Goal: Navigation & Orientation: Find specific page/section

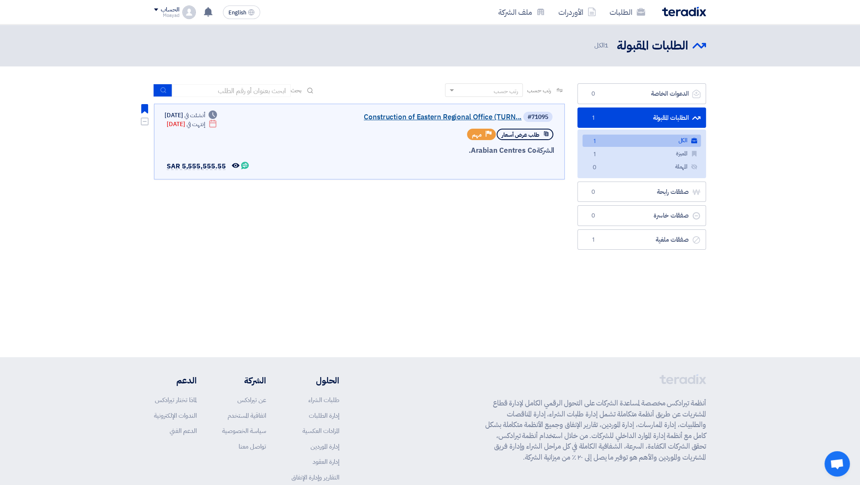
click at [461, 118] on link "Construction of Eastern Regional Office (TURN..." at bounding box center [437, 117] width 169 height 8
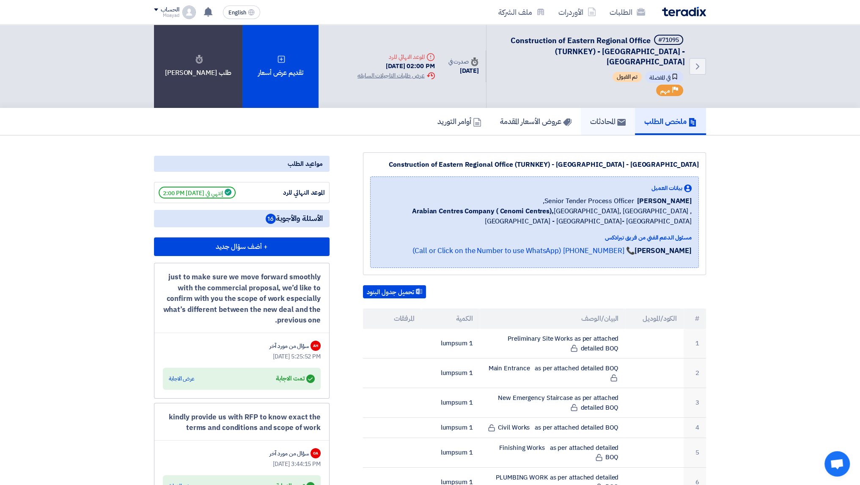
click at [587, 116] on link "المحادثات" at bounding box center [608, 121] width 54 height 27
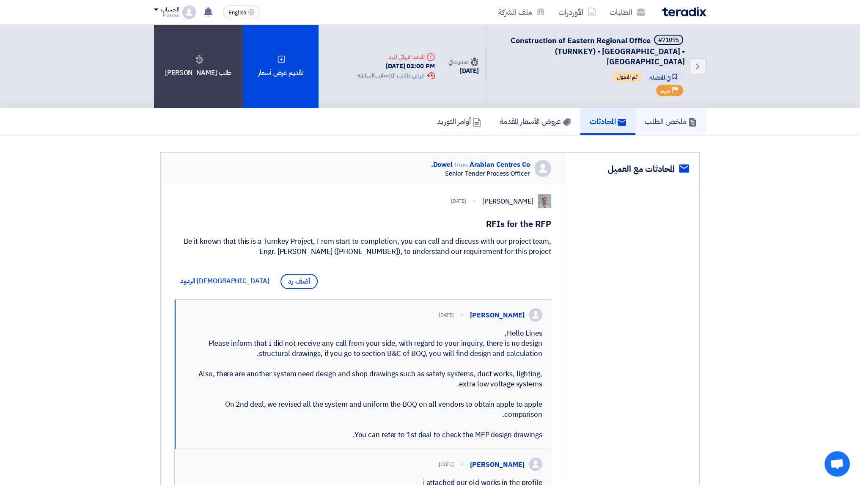
click at [660, 118] on link "ملخص الطلب" at bounding box center [671, 121] width 71 height 27
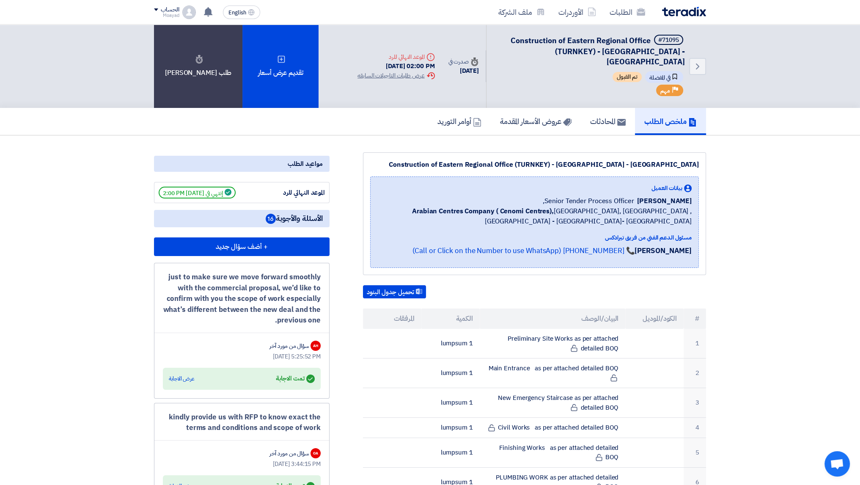
click at [263, 210] on h5 "الأسئلة والأجوبة 16" at bounding box center [242, 218] width 176 height 17
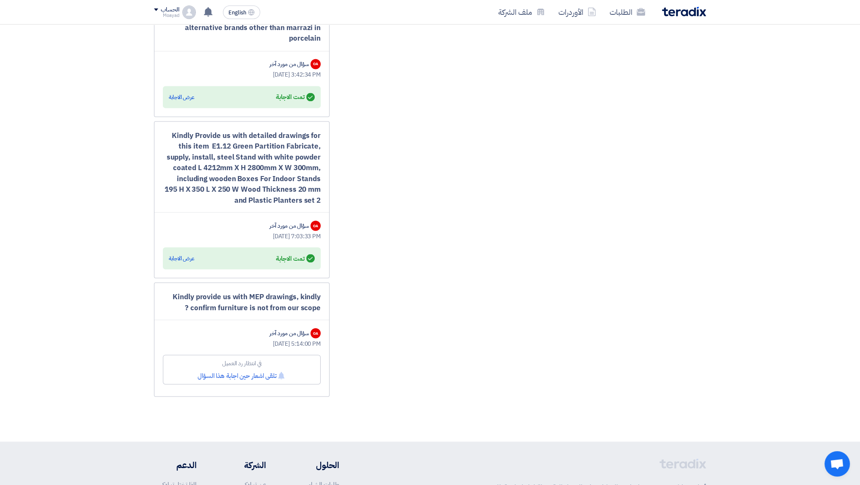
scroll to position [1937, 0]
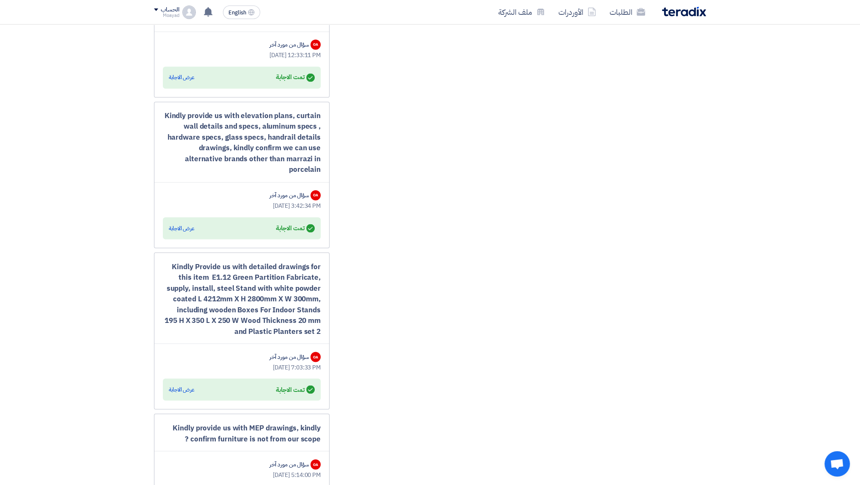
drag, startPoint x: 454, startPoint y: 302, endPoint x: 411, endPoint y: 91, distance: 214.5
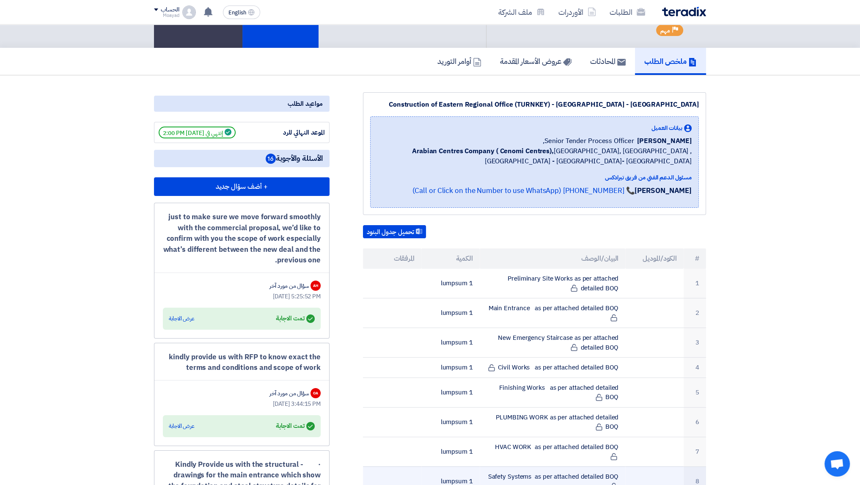
scroll to position [0, 0]
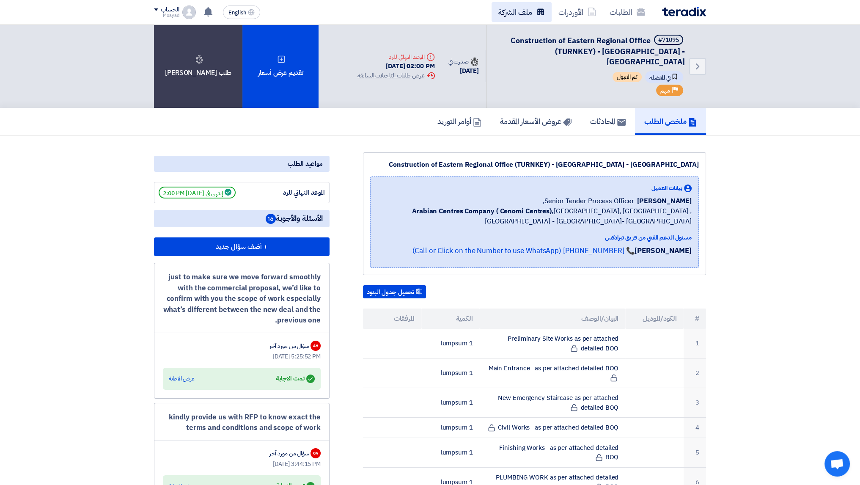
click at [511, 17] on link "ملف الشركة" at bounding box center [522, 12] width 60 height 20
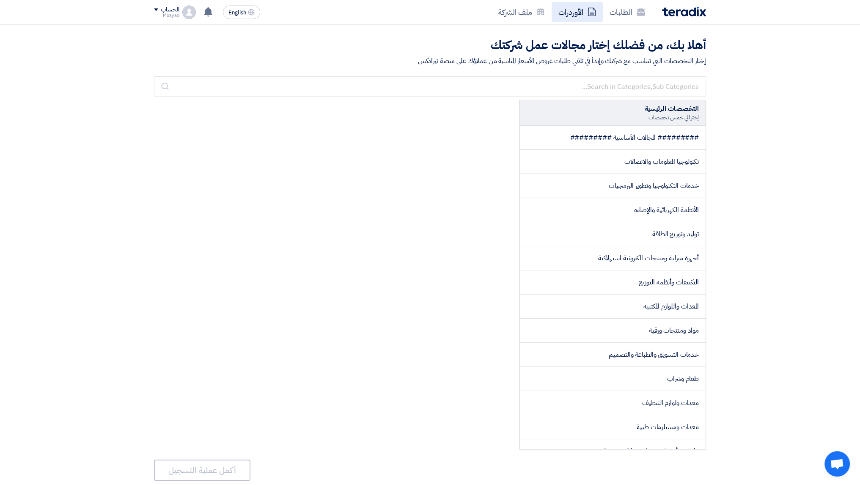
click at [563, 14] on link "الأوردرات" at bounding box center [577, 12] width 51 height 20
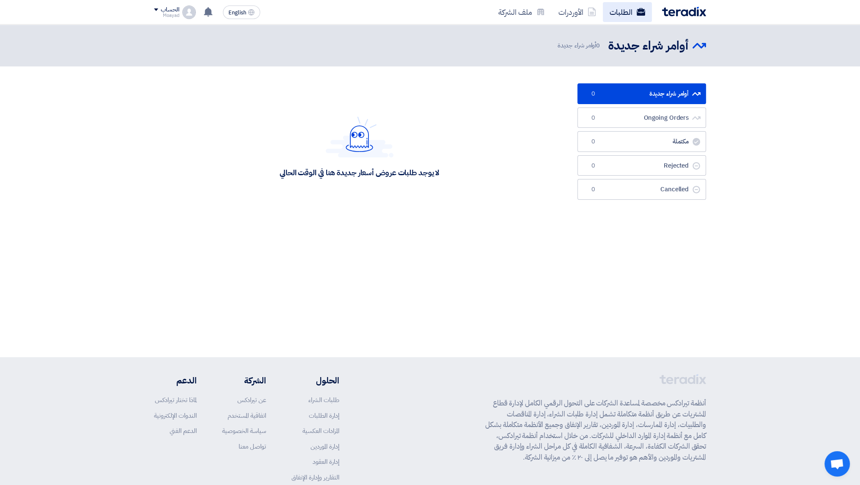
click at [619, 16] on link "الطلبات" at bounding box center [627, 12] width 49 height 20
